Goal: Book appointment/travel/reservation

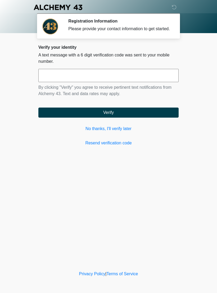
click at [114, 132] on link "No thanks, I'll verify later" at bounding box center [108, 128] width 140 height 6
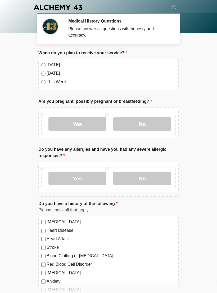
click at [48, 63] on label "[DATE]" at bounding box center [111, 65] width 129 height 6
click at [156, 122] on label "No" at bounding box center [142, 123] width 58 height 13
click at [144, 179] on label "No" at bounding box center [142, 177] width 58 height 13
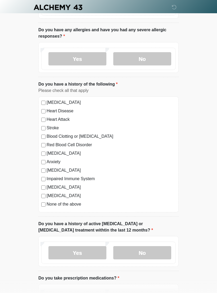
scroll to position [120, 0]
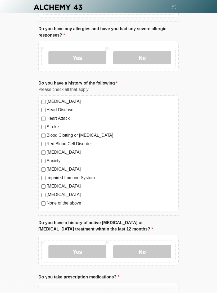
click at [148, 253] on label "No" at bounding box center [142, 251] width 58 height 13
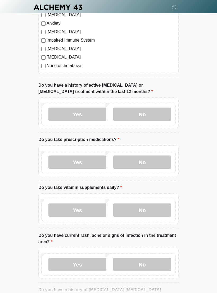
click at [161, 172] on div "Yes No" at bounding box center [108, 162] width 134 height 22
click at [157, 156] on label "No" at bounding box center [142, 162] width 58 height 13
click at [149, 211] on label "No" at bounding box center [142, 209] width 58 height 13
click at [148, 262] on label "No" at bounding box center [142, 263] width 58 height 13
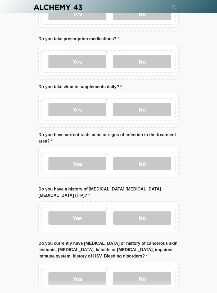
click at [146, 214] on label "No" at bounding box center [142, 217] width 58 height 13
click at [142, 272] on label "No" at bounding box center [142, 278] width 58 height 13
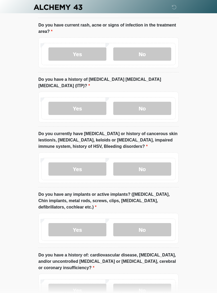
click at [146, 227] on label "No" at bounding box center [142, 229] width 58 height 13
click at [143, 283] on label "No" at bounding box center [142, 289] width 58 height 13
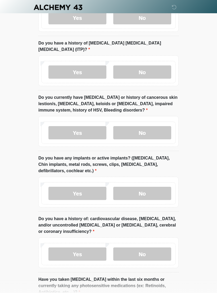
scroll to position [571, 0]
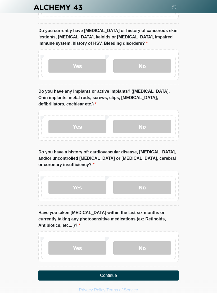
click at [143, 270] on button "Continue" at bounding box center [108, 275] width 140 height 10
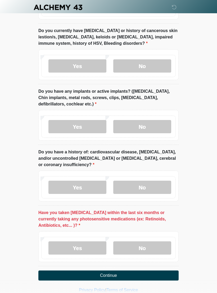
click at [151, 242] on label "No" at bounding box center [142, 247] width 58 height 13
click at [149, 270] on button "Continue" at bounding box center [108, 275] width 140 height 10
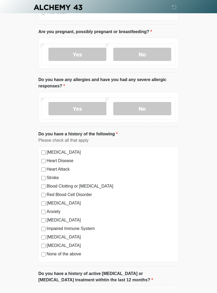
scroll to position [0, 0]
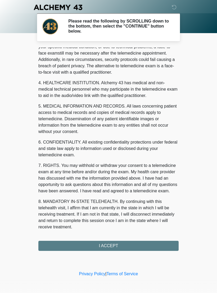
click at [107, 247] on button "I ACCEPT" at bounding box center [108, 246] width 140 height 10
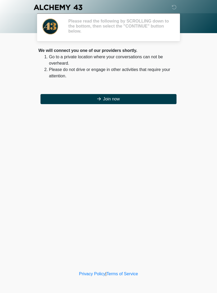
click at [126, 249] on div "‎ ‎ ‎ ‎ Please read the following by SCROLLING down to the bottom, then select …" at bounding box center [108, 134] width 159 height 259
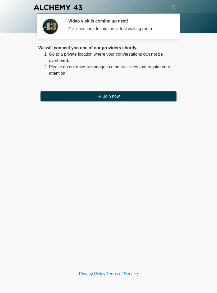
click at [141, 94] on button "Join now" at bounding box center [108, 96] width 136 height 10
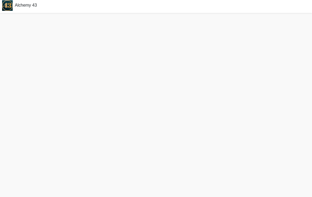
scroll to position [5, 0]
